Goal: Information Seeking & Learning: Check status

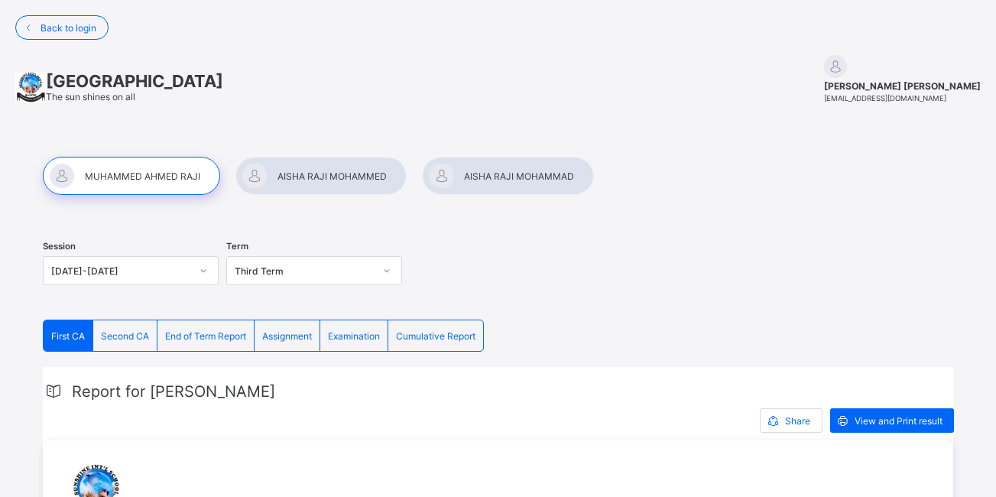
click at [361, 335] on span "Examination" at bounding box center [354, 335] width 52 height 11
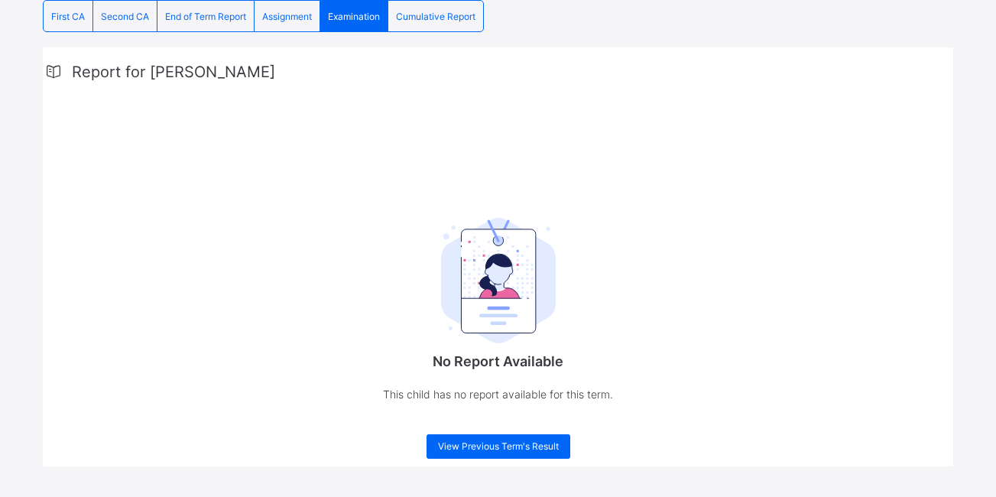
scroll to position [328, 0]
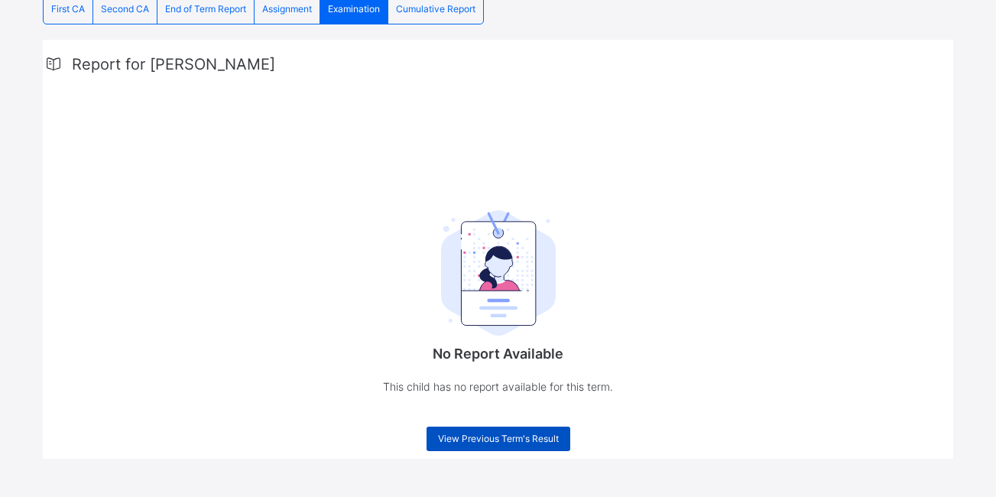
click at [459, 440] on span "View Previous Term's Result" at bounding box center [498, 438] width 121 height 11
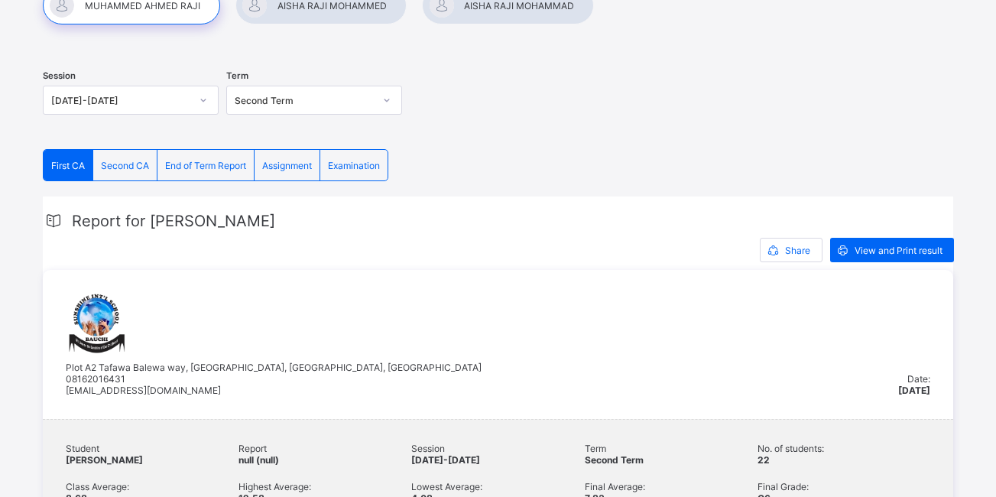
scroll to position [0, 0]
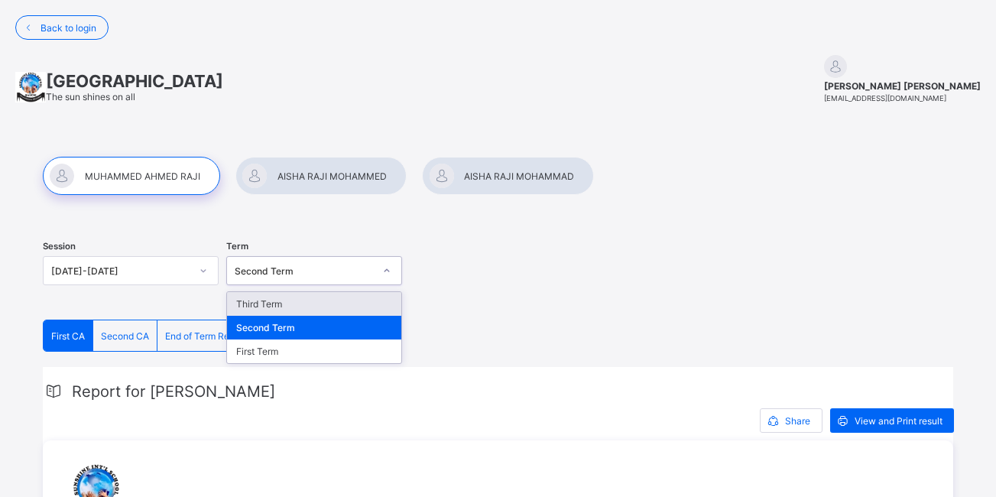
click at [394, 274] on div at bounding box center [387, 270] width 26 height 24
click at [314, 307] on div "Third Term" at bounding box center [314, 304] width 174 height 24
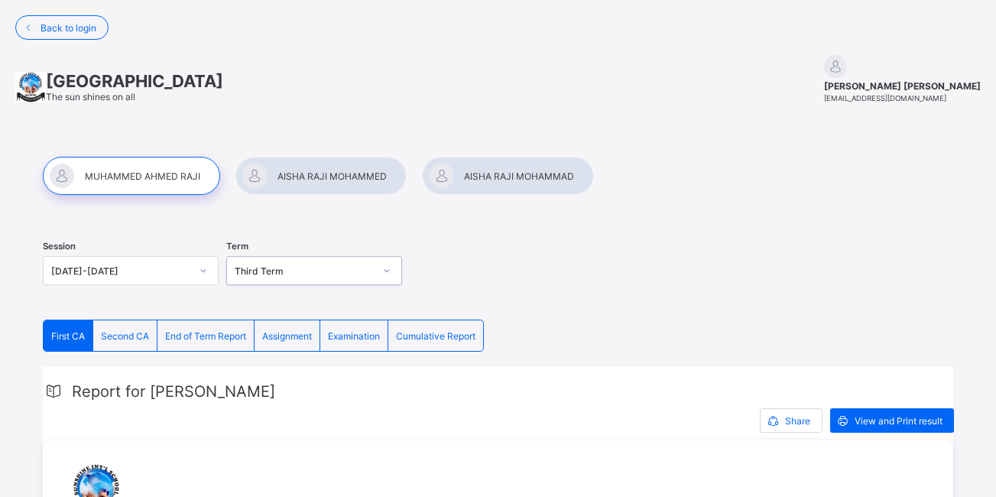
click at [348, 330] on span "Examination" at bounding box center [354, 335] width 52 height 11
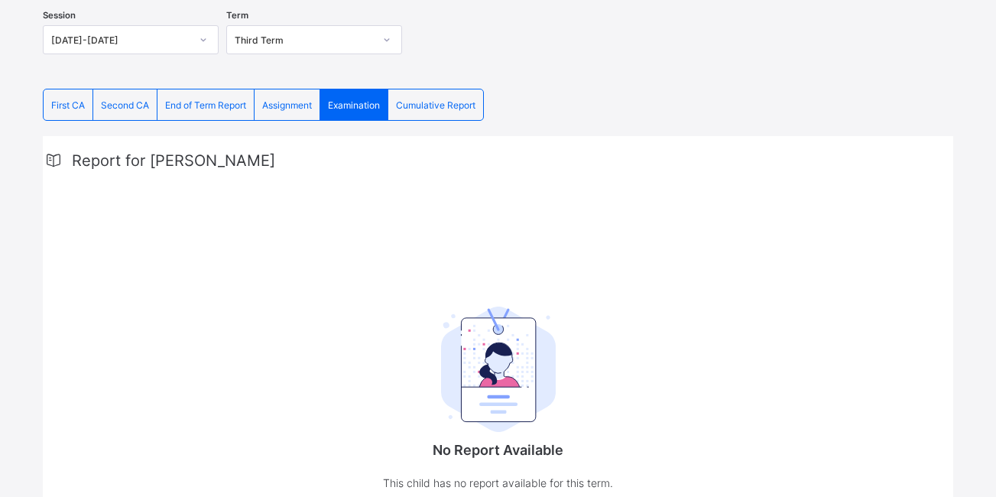
scroll to position [328, 0]
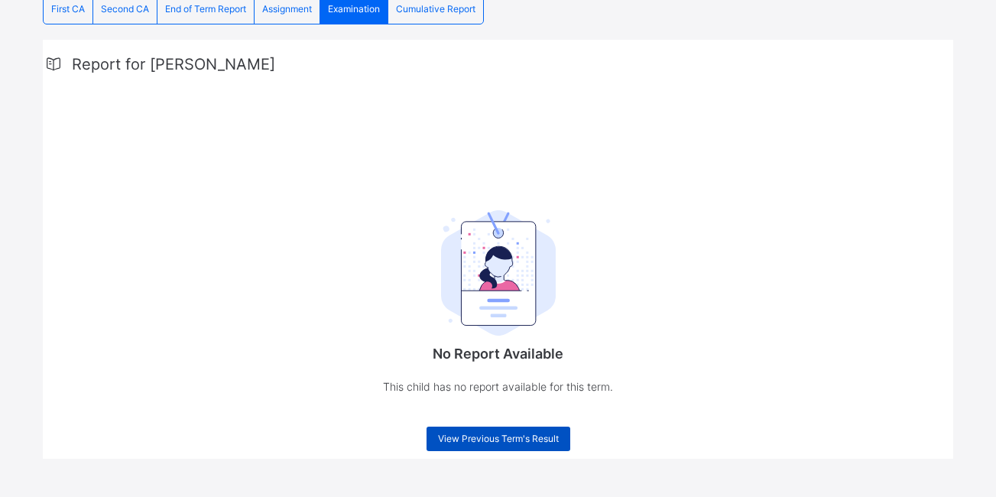
click at [510, 433] on span "View Previous Term's Result" at bounding box center [498, 438] width 121 height 11
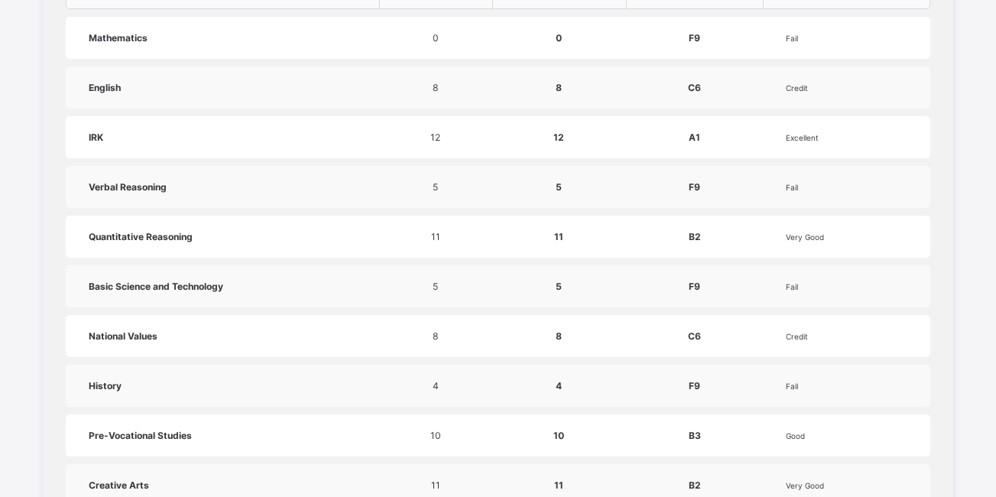
scroll to position [56, 0]
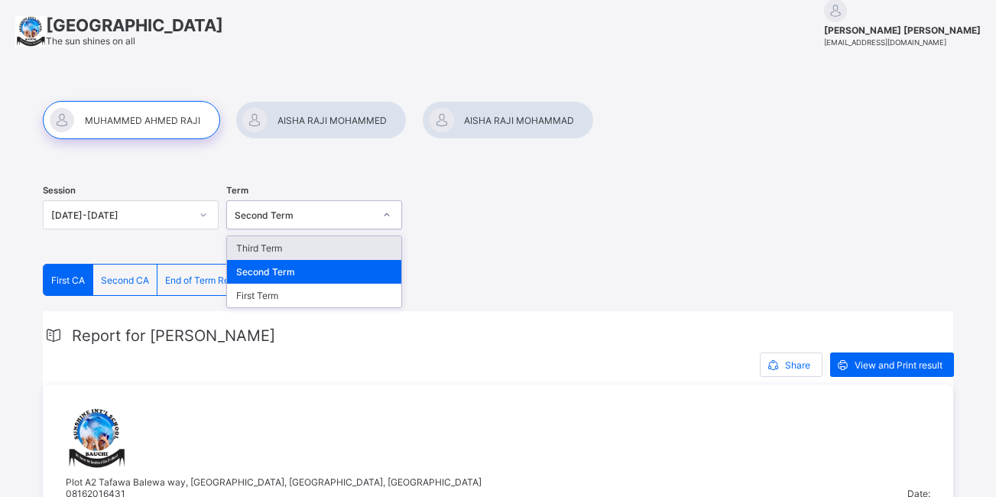
click at [390, 222] on div at bounding box center [387, 214] width 26 height 24
click at [314, 251] on div "Third Term" at bounding box center [314, 248] width 174 height 24
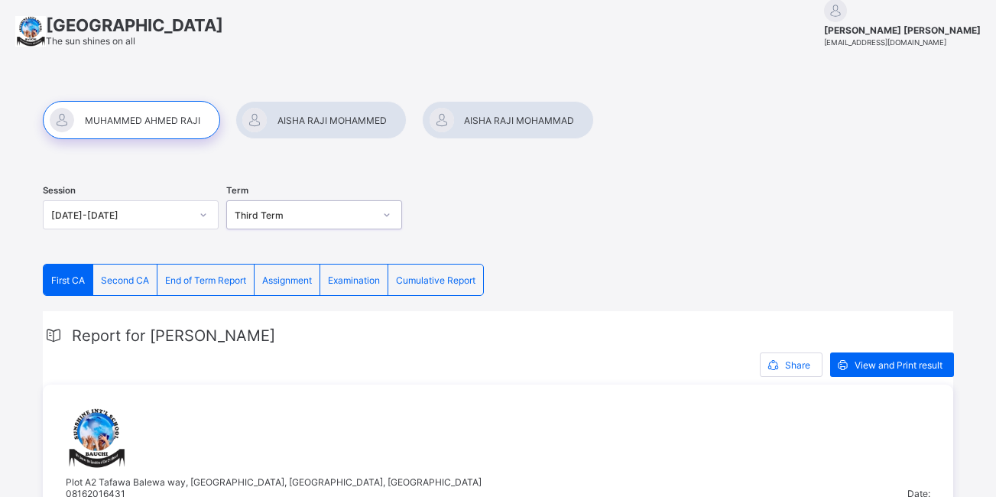
click at [360, 283] on span "Examination" at bounding box center [354, 279] width 52 height 11
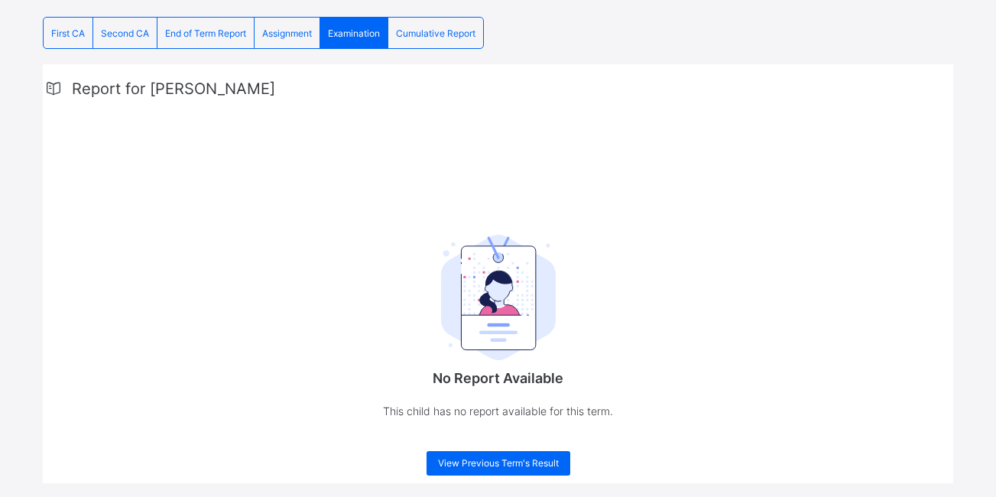
scroll to position [306, 0]
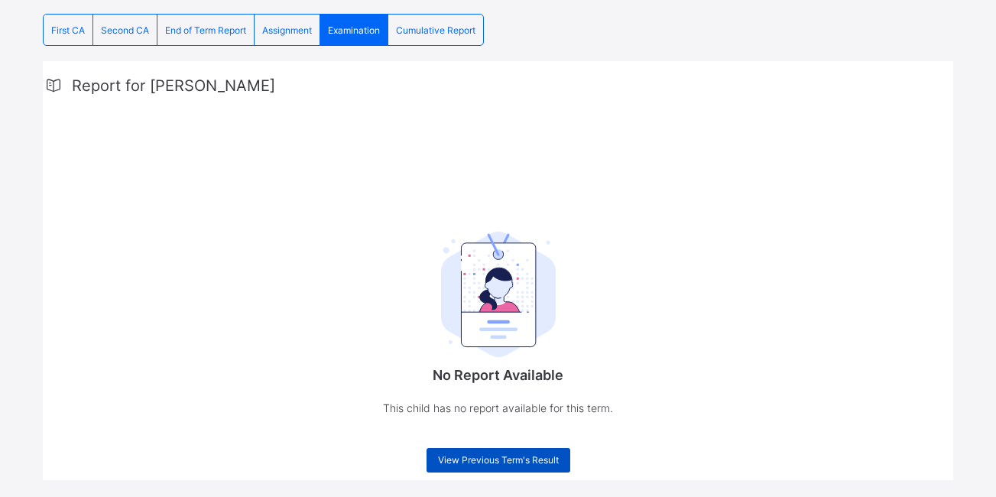
click at [539, 457] on span "View Previous Term's Result" at bounding box center [498, 459] width 121 height 11
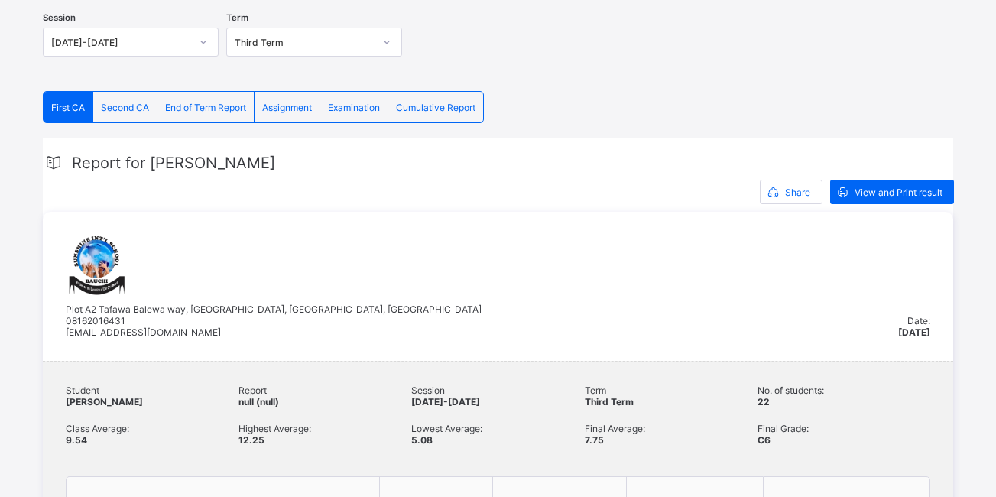
scroll to position [183, 0]
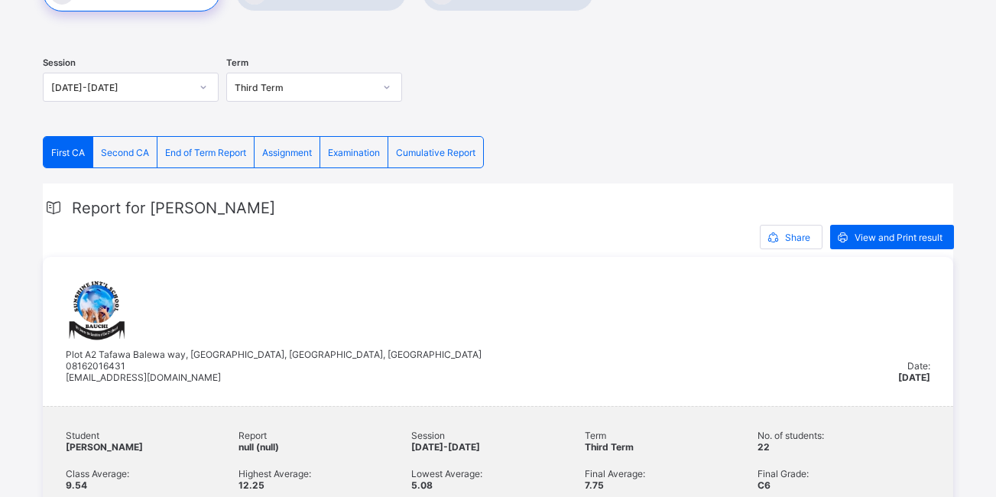
click at [206, 157] on span "End of Term Report" at bounding box center [205, 152] width 81 height 11
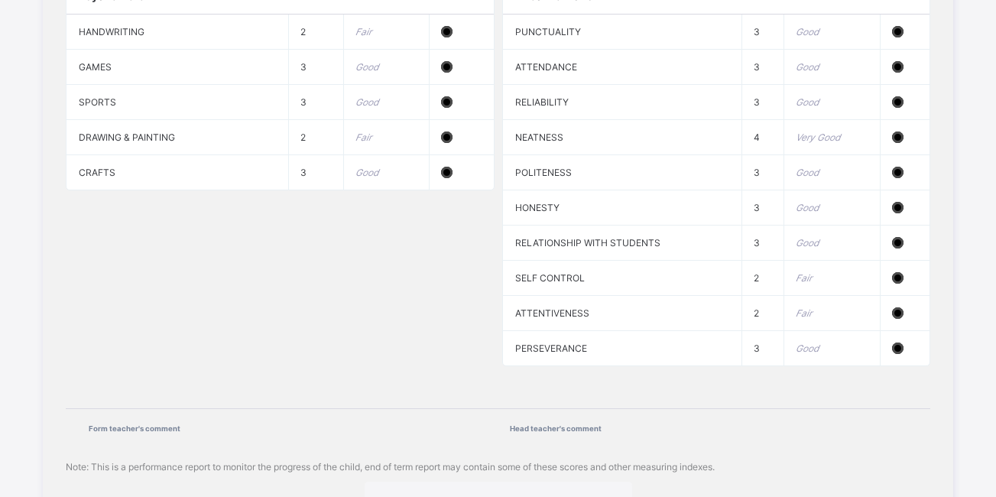
scroll to position [1486, 0]
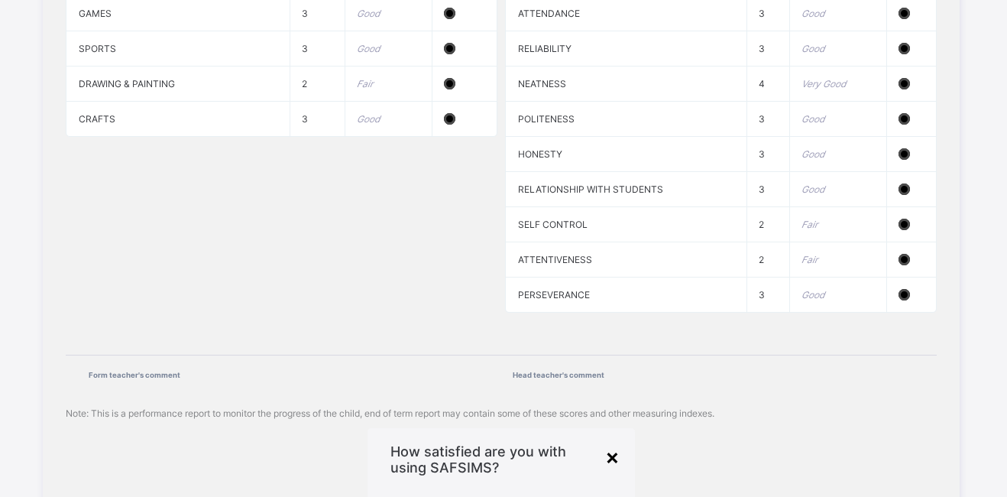
click at [613, 443] on div "×" at bounding box center [612, 456] width 15 height 26
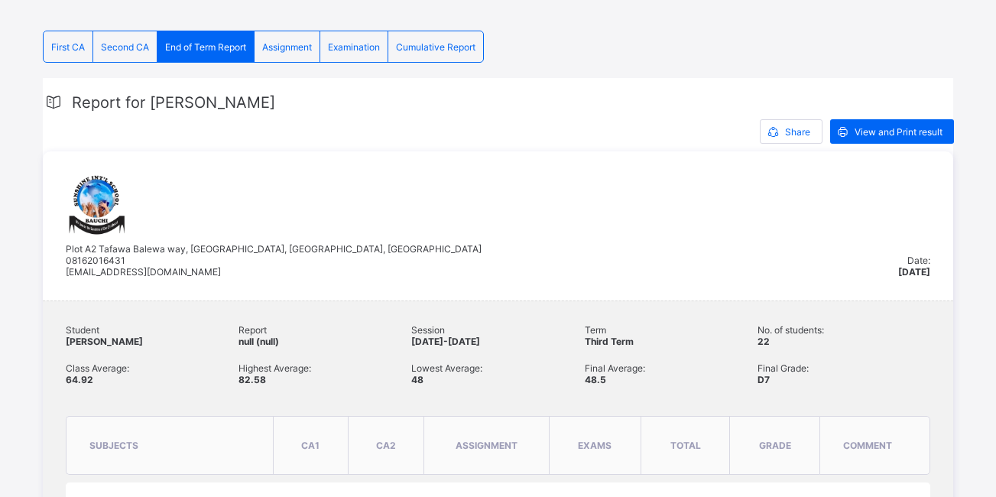
scroll to position [202, 0]
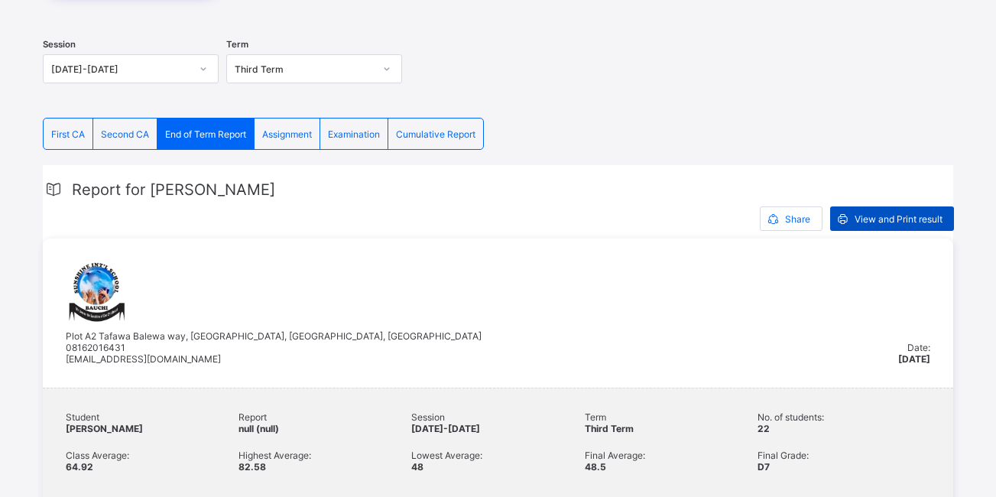
click at [891, 224] on span "View and Print result" at bounding box center [898, 218] width 88 height 11
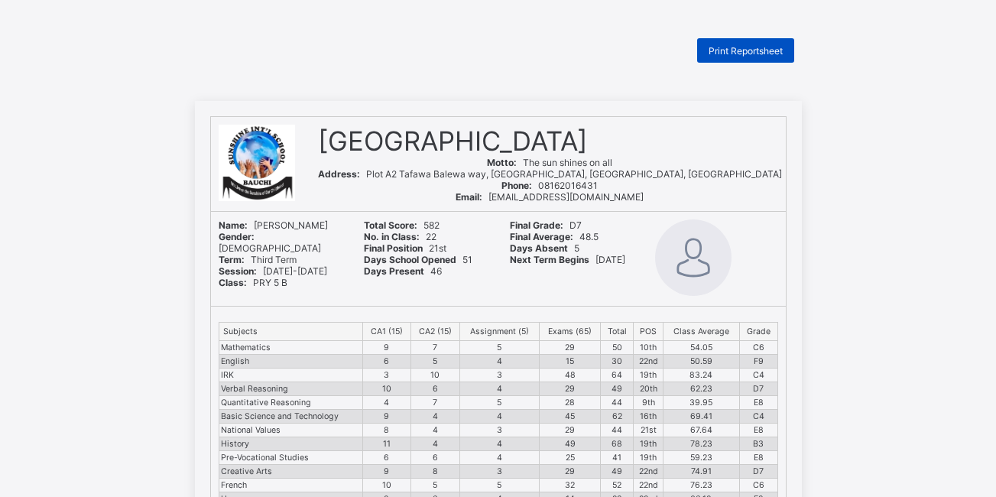
click at [724, 55] on span "Print Reportsheet" at bounding box center [745, 50] width 74 height 11
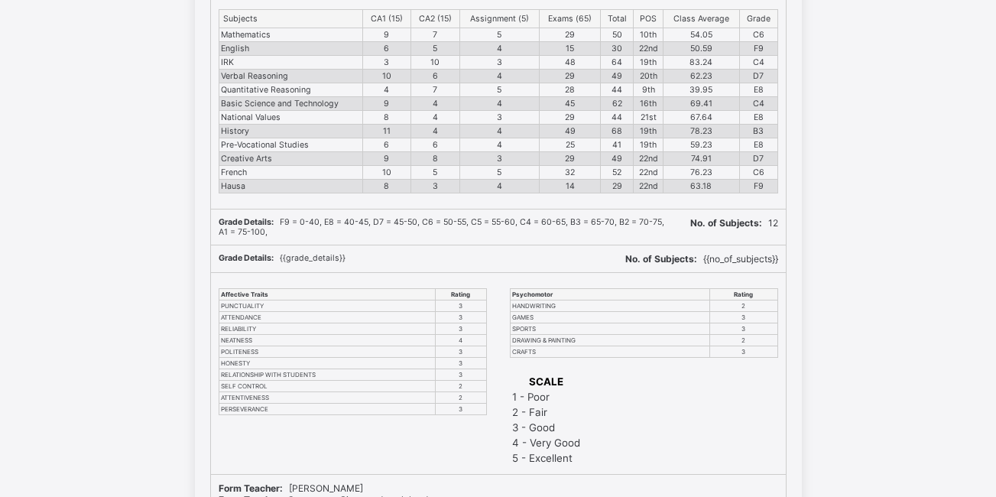
scroll to position [154, 0]
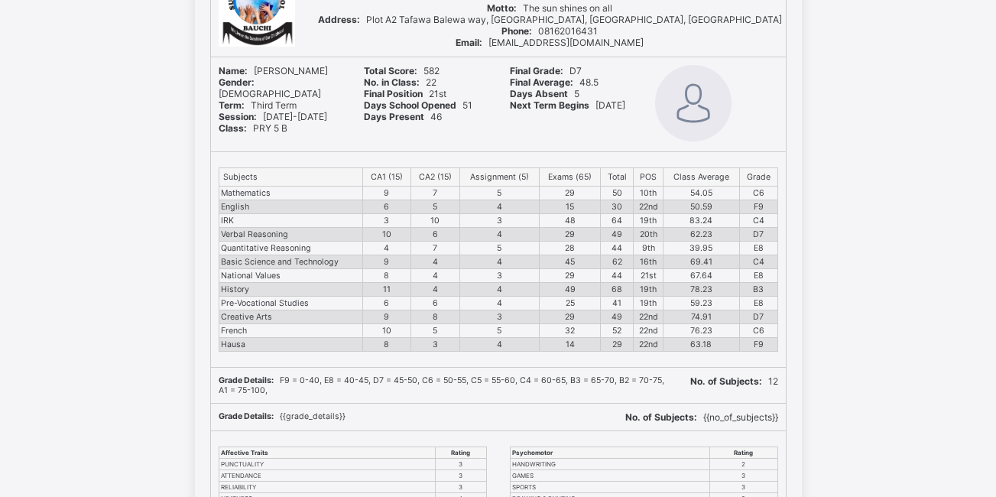
click at [399, 258] on td "9" at bounding box center [386, 262] width 48 height 14
